Goal: Task Accomplishment & Management: Manage account settings

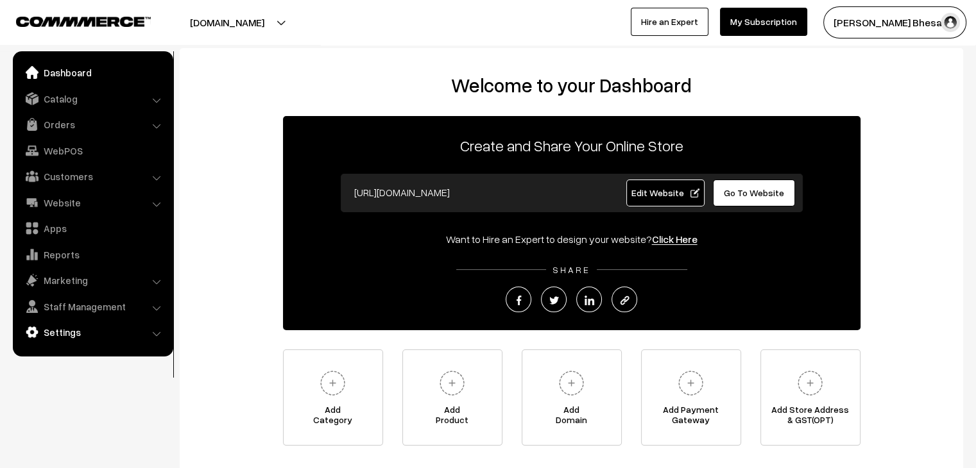
click at [82, 334] on link "Settings" at bounding box center [92, 332] width 153 height 23
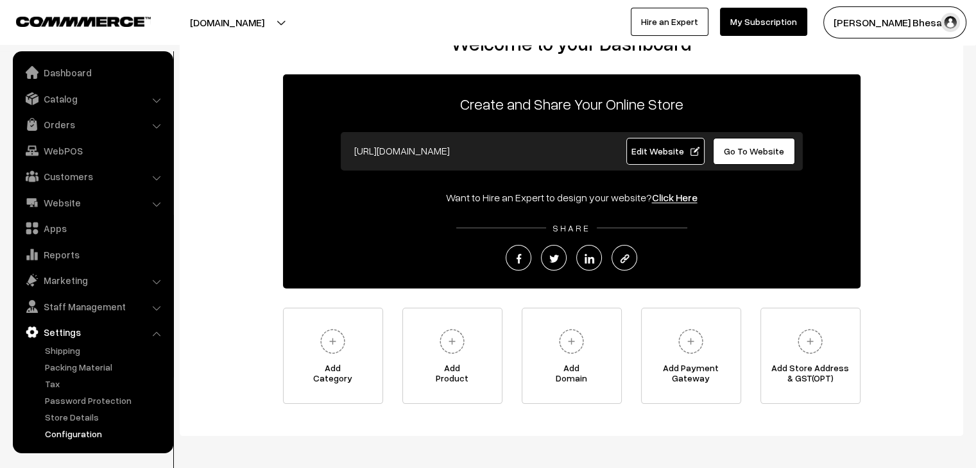
scroll to position [64, 0]
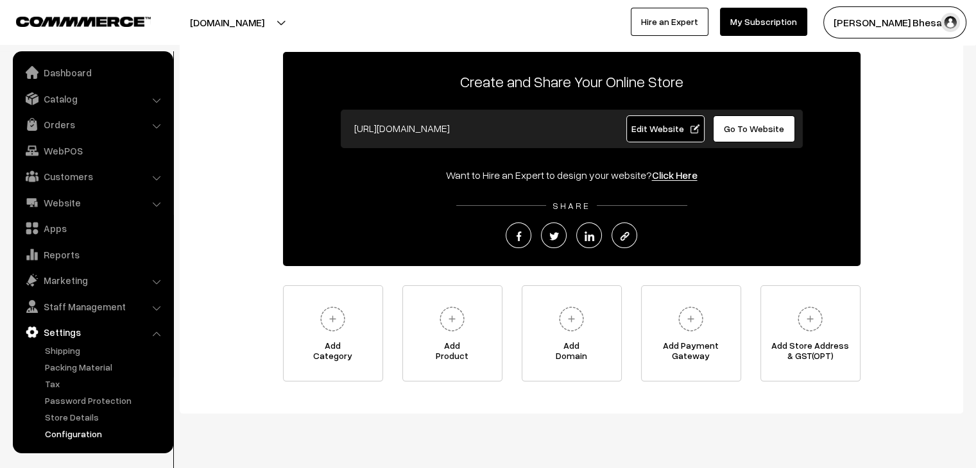
click at [85, 438] on link "Configuration" at bounding box center [105, 433] width 127 height 13
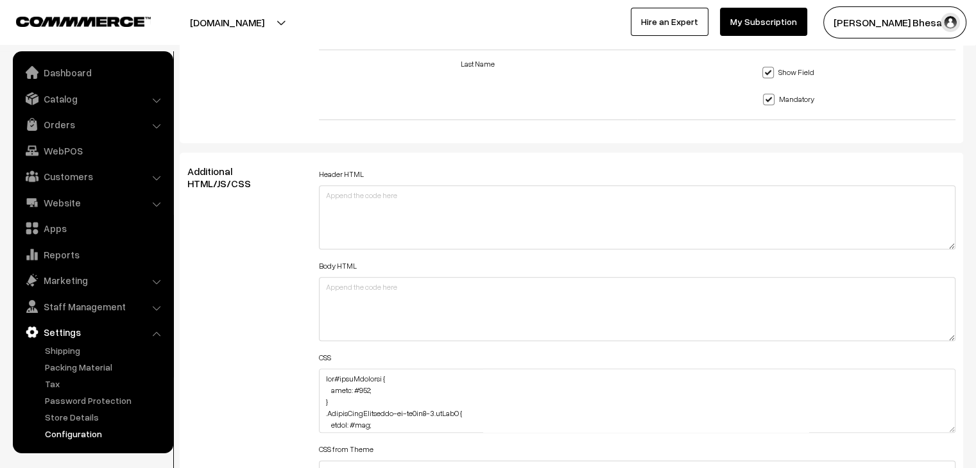
scroll to position [1347, 0]
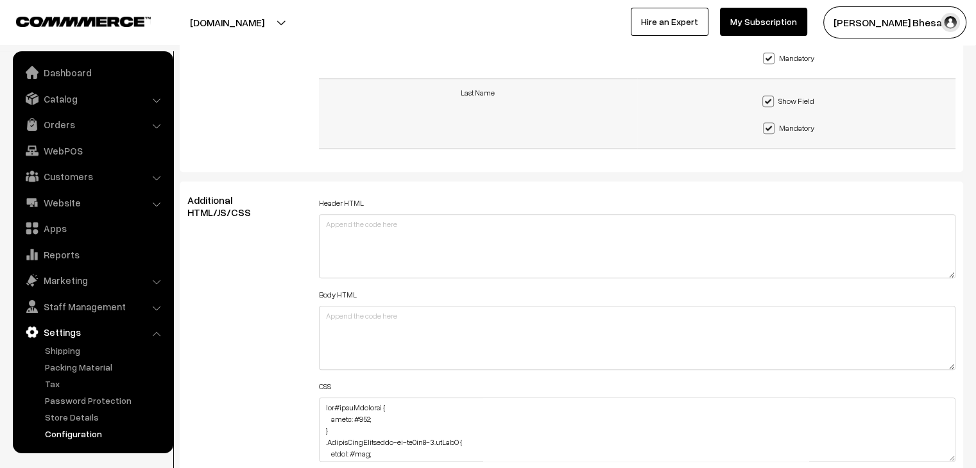
click at [926, 103] on td "Show Field Mandatory" at bounding box center [796, 113] width 318 height 70
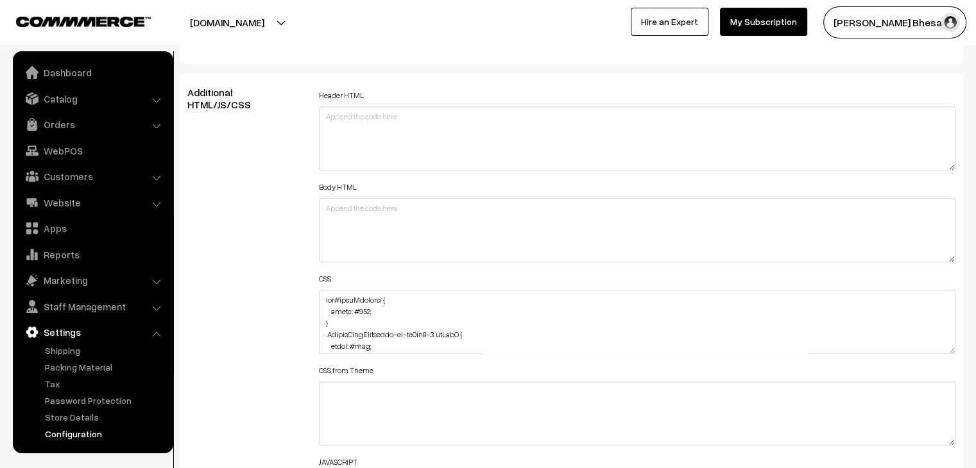
scroll to position [1476, 0]
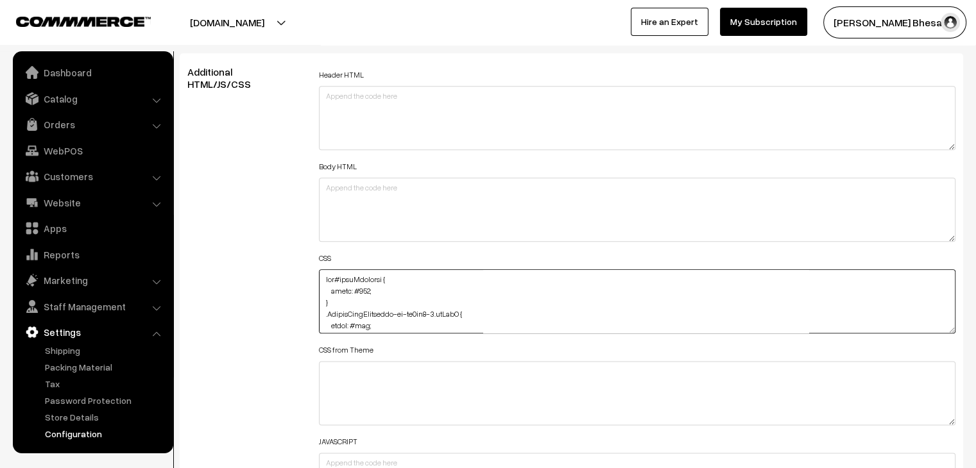
click at [326, 282] on textarea at bounding box center [637, 301] width 637 height 64
paste textarea "filter: invert(100%) brightness(100%);"
paste textarea "removeProduct"
click at [347, 279] on textarea at bounding box center [637, 301] width 637 height 64
click at [325, 277] on textarea at bounding box center [637, 301] width 637 height 64
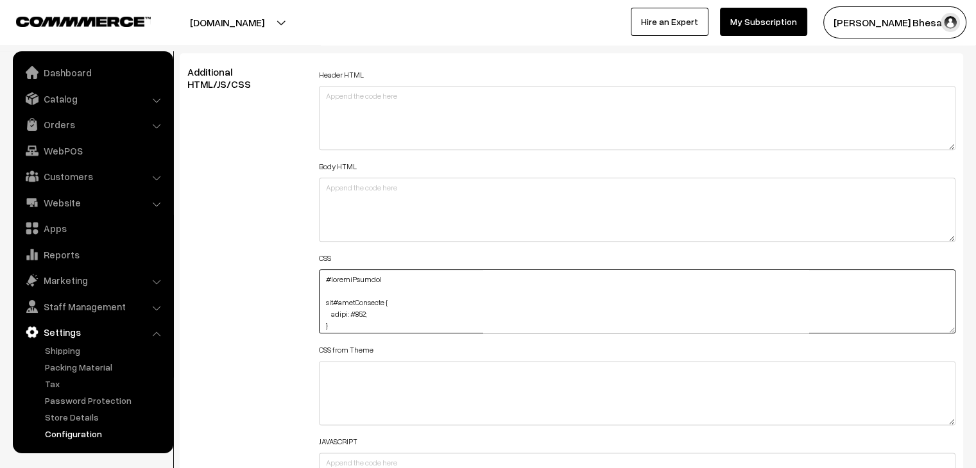
click at [412, 285] on textarea at bounding box center [637, 301] width 637 height 64
click at [407, 274] on textarea at bounding box center [637, 301] width 637 height 64
paste textarea "filter: invert(100%) brightness(100%);"
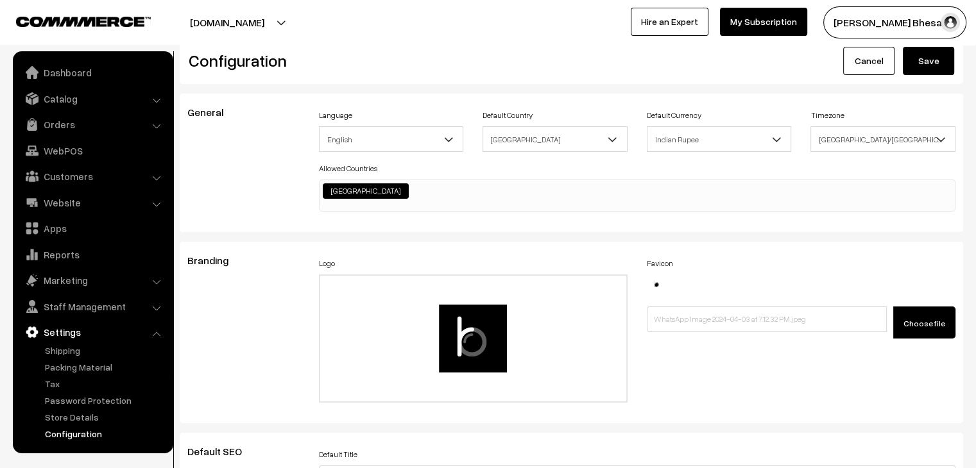
scroll to position [0, 0]
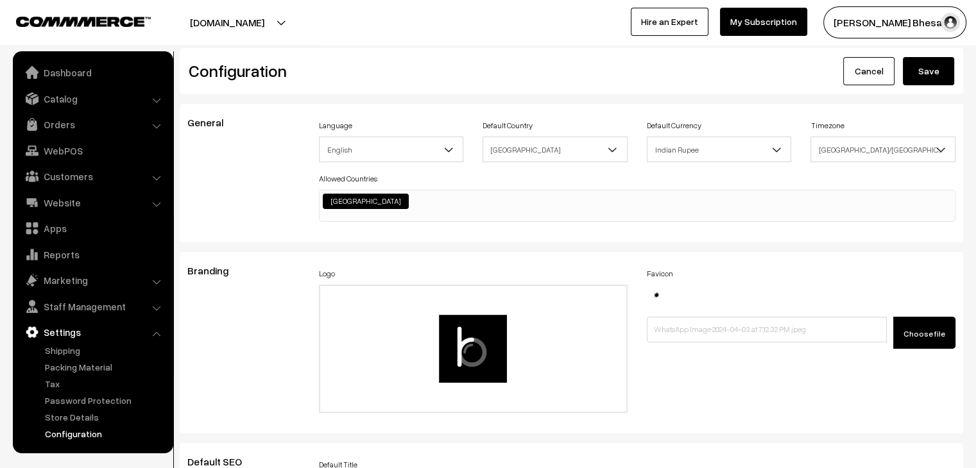
type textarea "#removeProduct{ filter: invert(100%) brightness(100%); } div#cartSubtotal { col…"
click at [937, 78] on button "Save" at bounding box center [928, 71] width 51 height 28
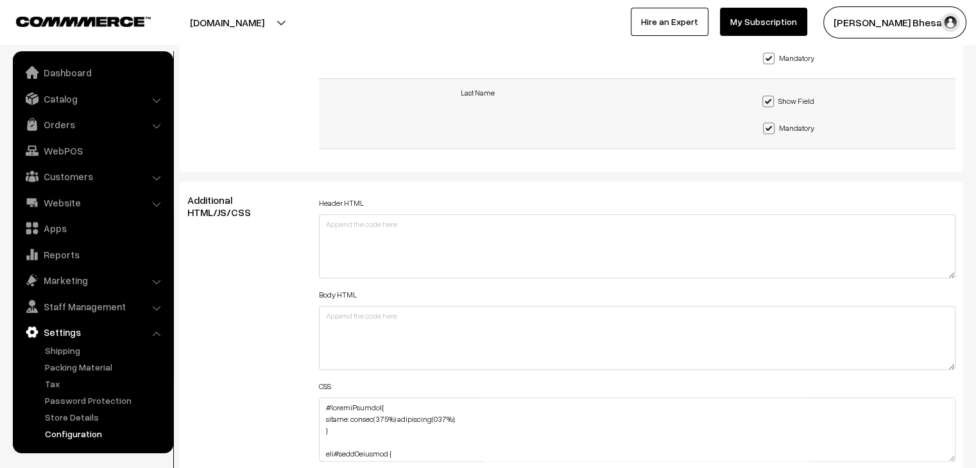
scroll to position [1540, 0]
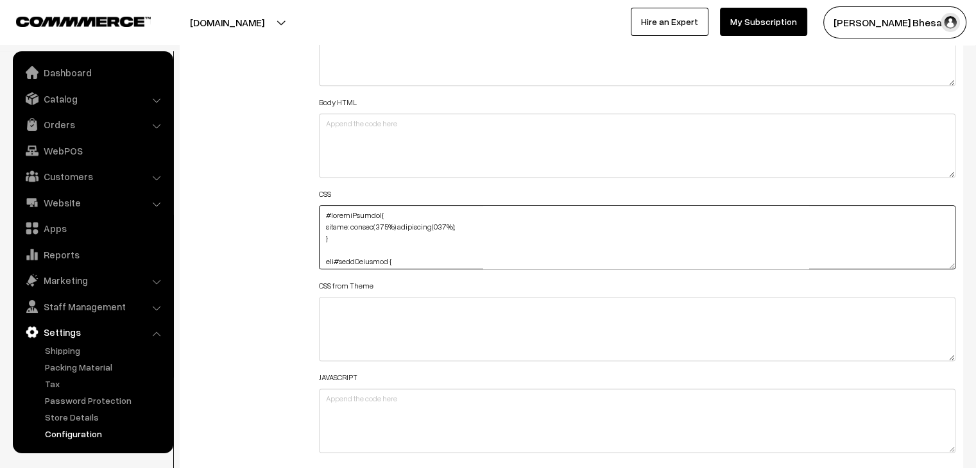
click at [468, 222] on textarea at bounding box center [637, 237] width 637 height 64
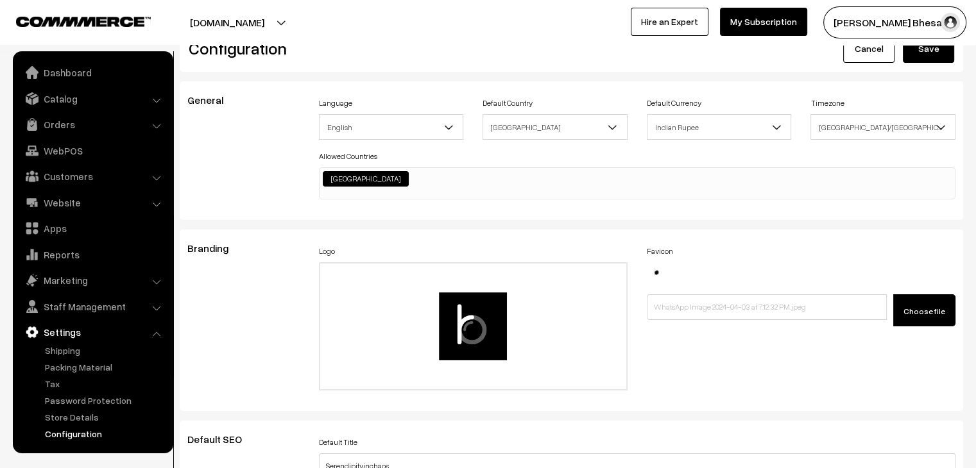
scroll to position [0, 0]
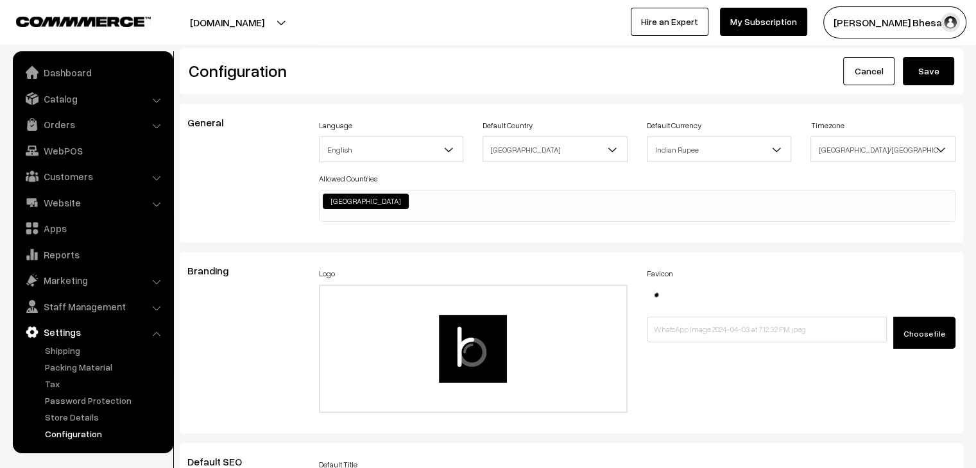
type textarea "#removeProduct{ filter: invert(100%) brightness(100%); color: #fff; } div#cartS…"
click at [936, 76] on button "Save" at bounding box center [928, 71] width 51 height 28
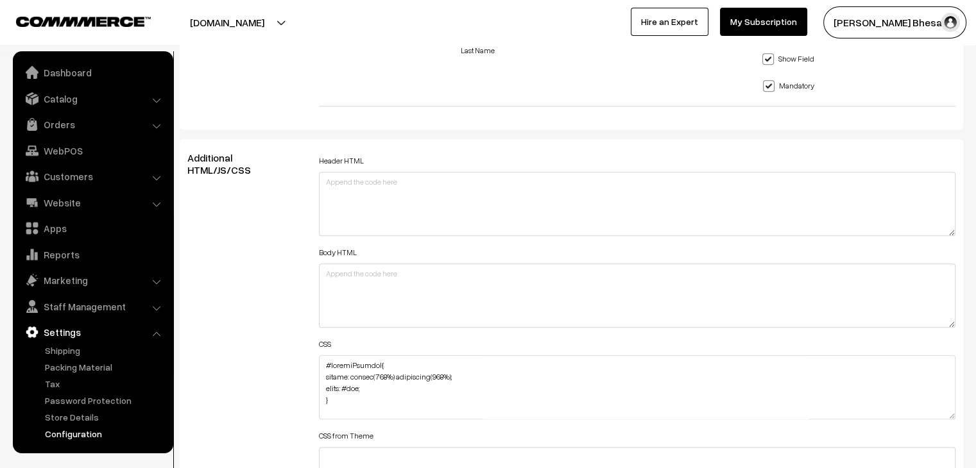
scroll to position [1411, 0]
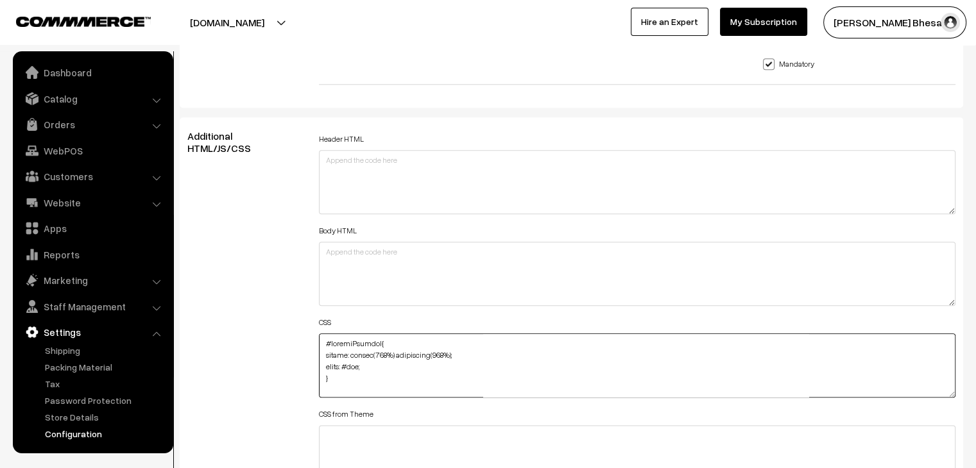
click at [357, 366] on textarea at bounding box center [637, 366] width 637 height 64
click at [357, 367] on textarea at bounding box center [637, 366] width 637 height 64
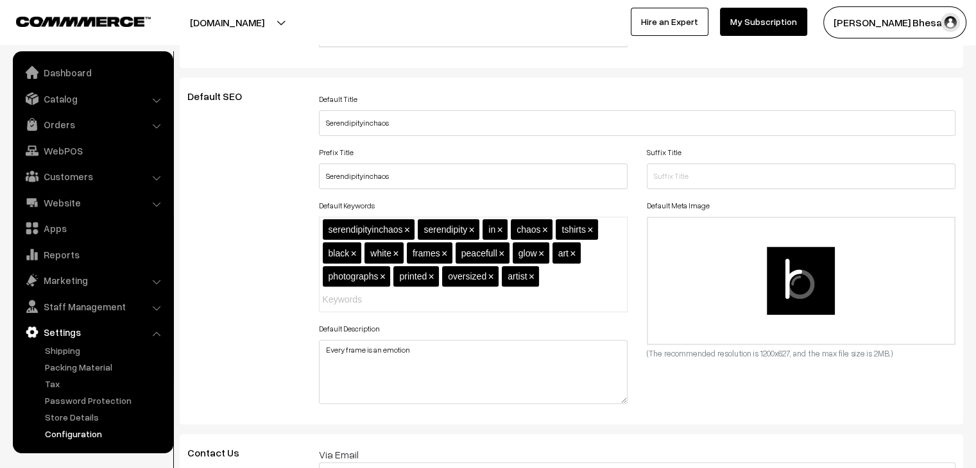
scroll to position [0, 0]
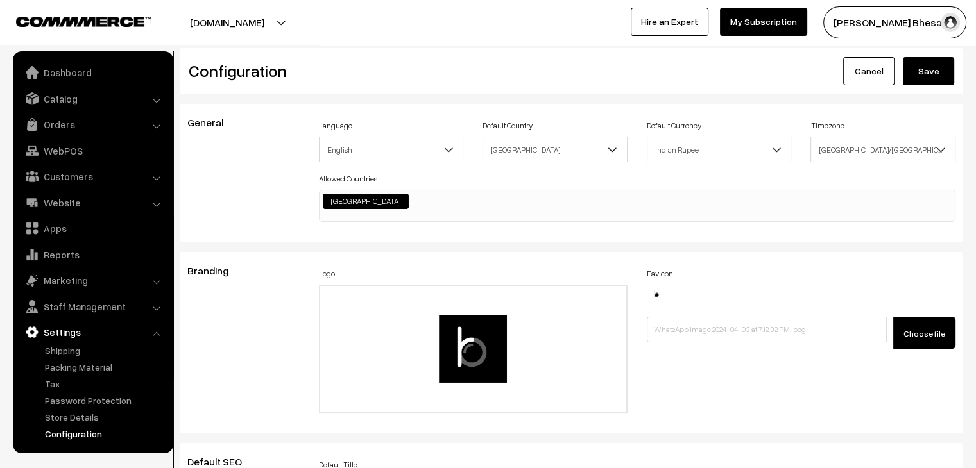
type textarea "#removeProduct{ filter: invert(100%) brightness(100%); color: white !important;…"
click at [939, 62] on button "Save" at bounding box center [928, 71] width 51 height 28
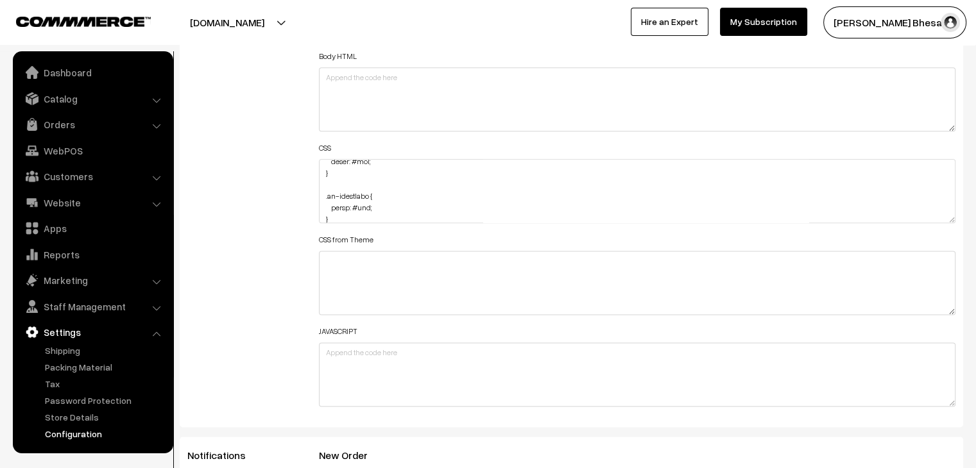
scroll to position [1411, 0]
